Goal: Download file/media

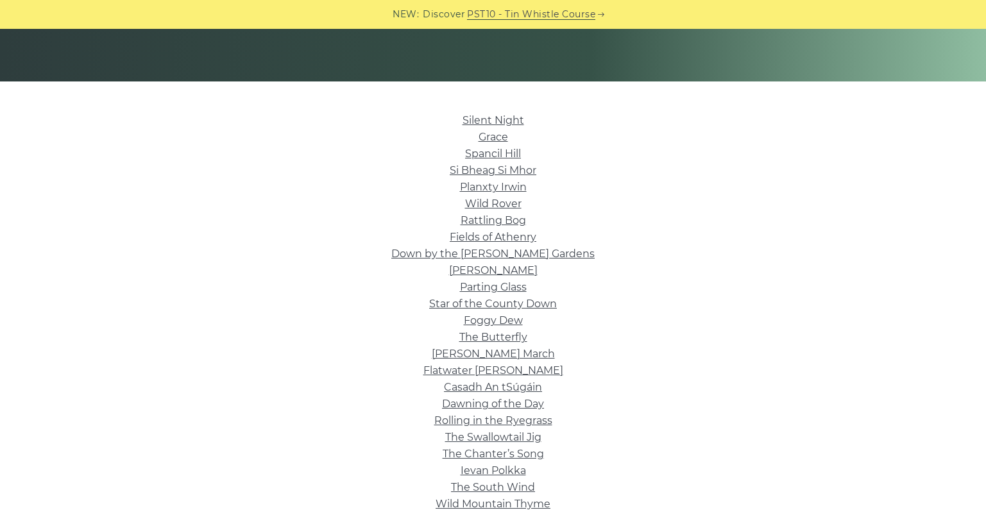
scroll to position [253, 0]
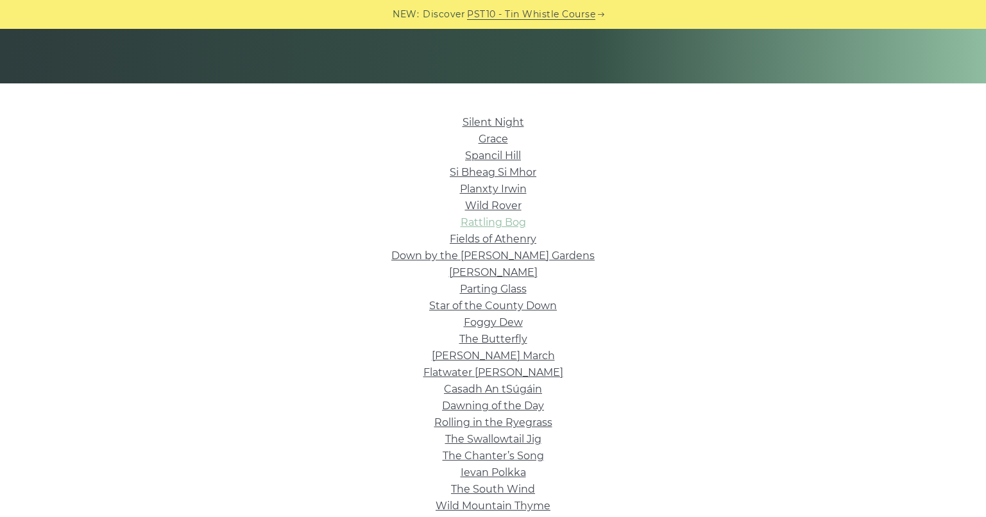
click at [479, 220] on link "Rattling Bog" at bounding box center [493, 222] width 65 height 12
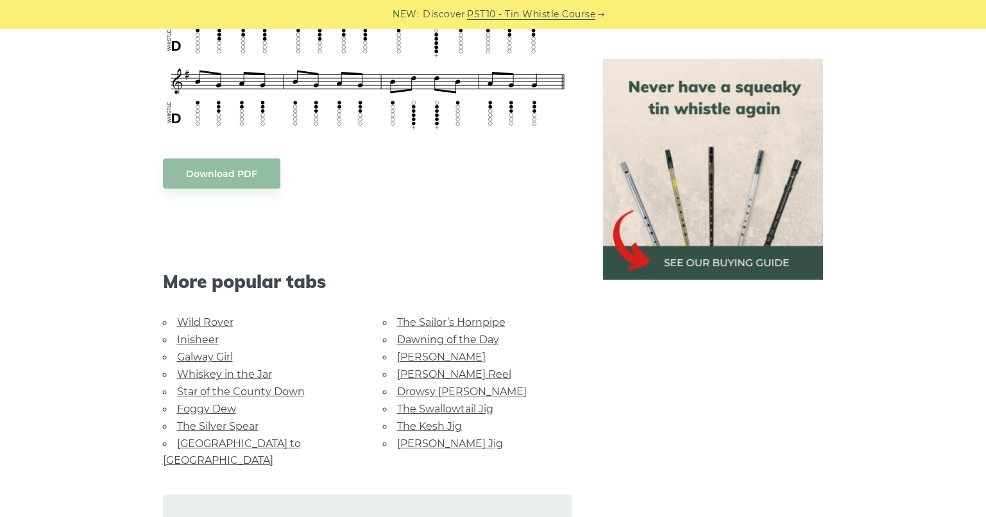
scroll to position [659, 0]
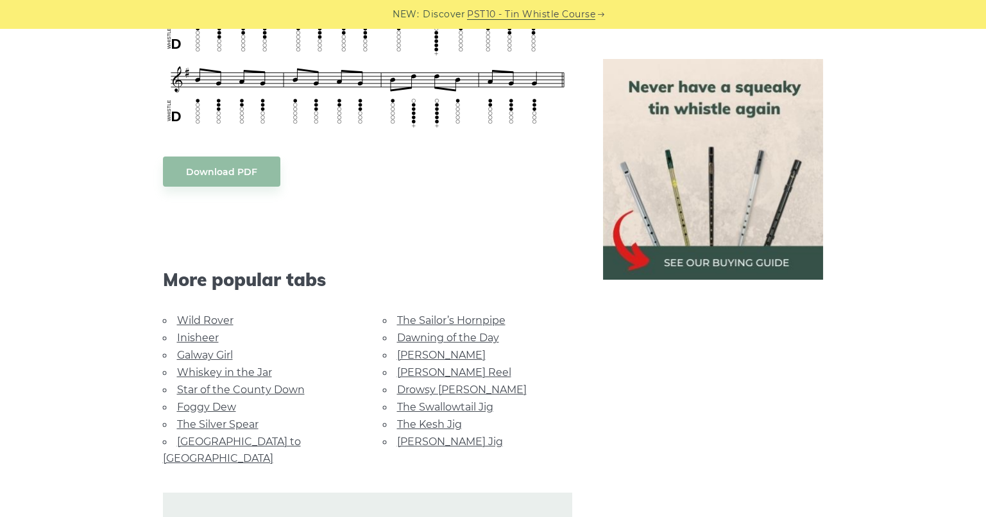
click at [223, 436] on link "[GEOGRAPHIC_DATA] to [GEOGRAPHIC_DATA]" at bounding box center [232, 450] width 138 height 29
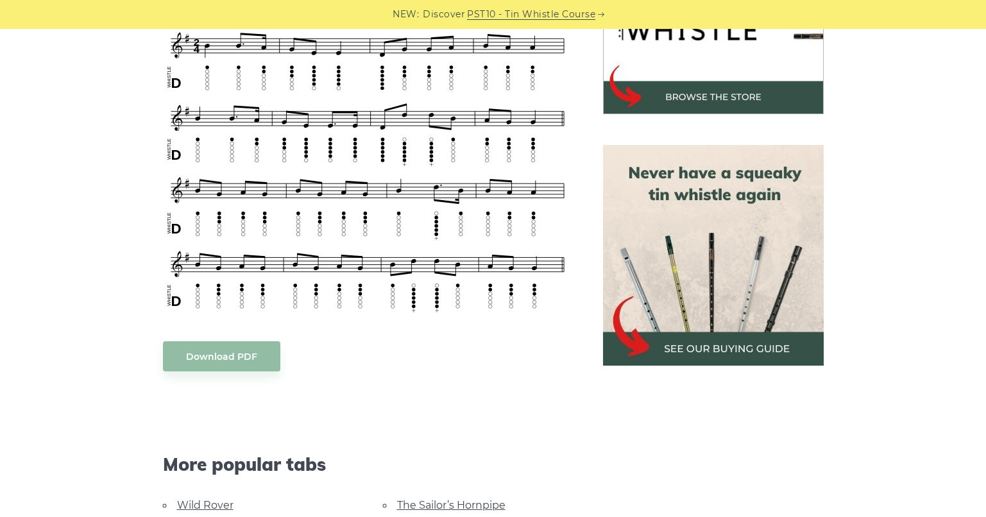
scroll to position [475, 0]
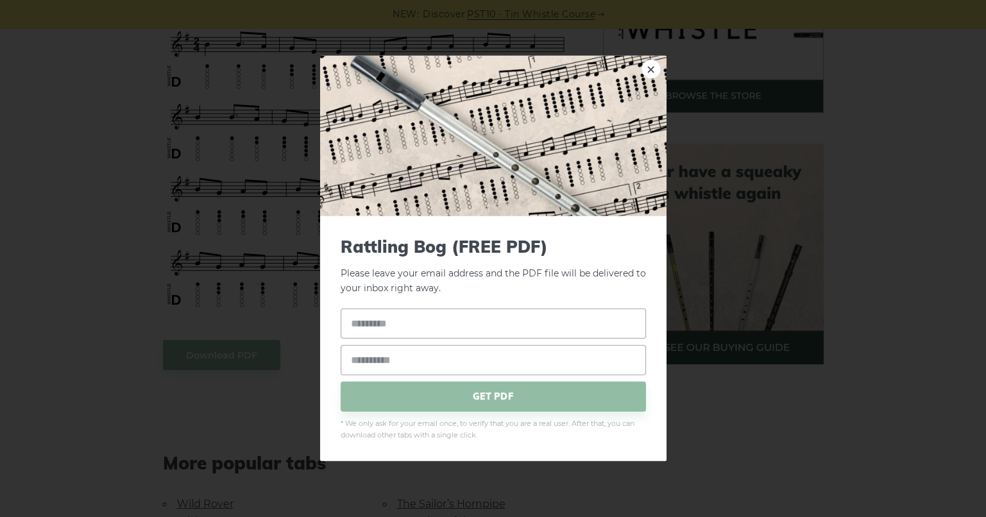
click at [454, 323] on input "text" at bounding box center [493, 323] width 305 height 30
type input "*********"
type input "**********"
click at [434, 396] on span "GET PDF" at bounding box center [493, 396] width 305 height 30
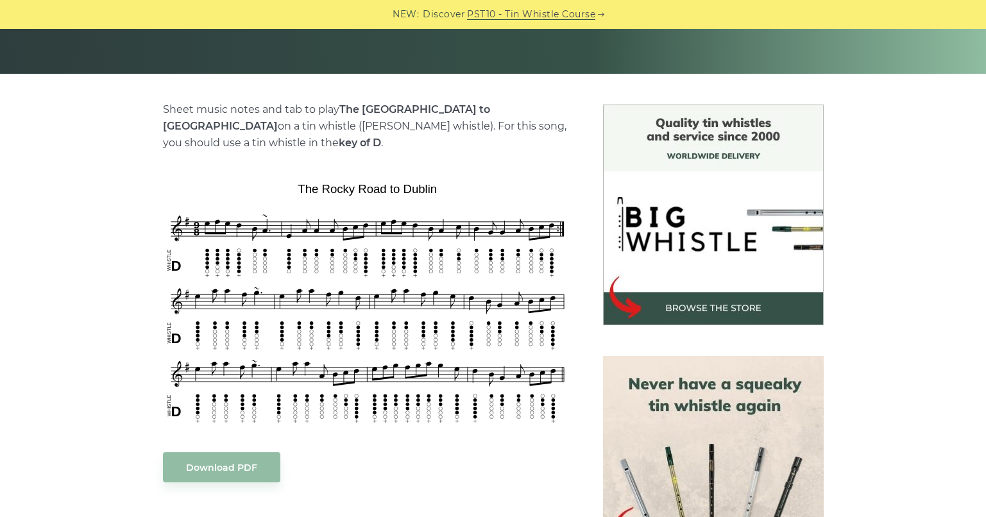
scroll to position [264, 0]
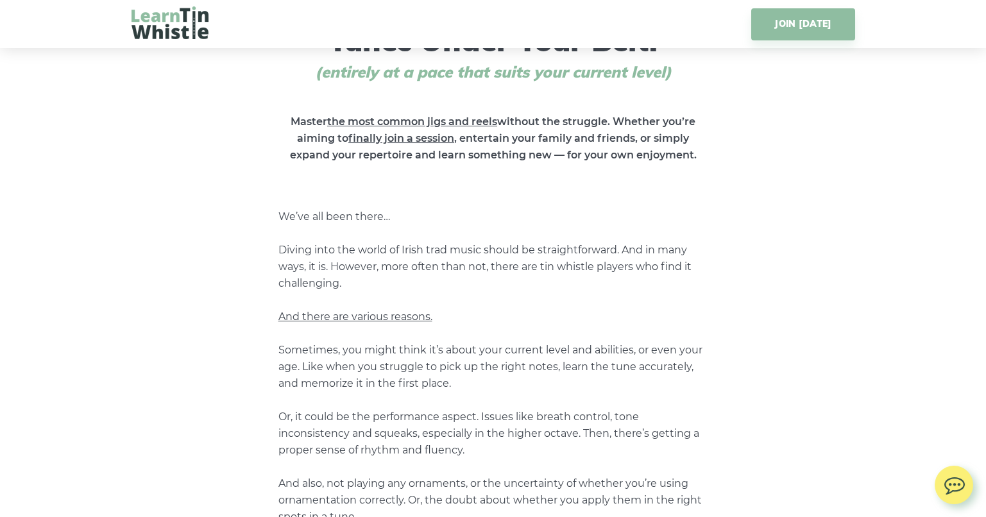
scroll to position [600, 0]
